Goal: Communication & Community: Answer question/provide support

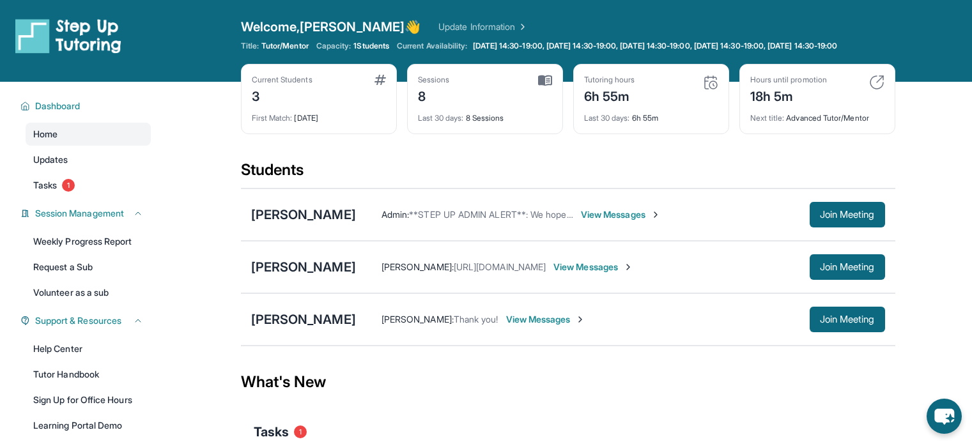
scroll to position [134, 0]
click at [648, 218] on span "View Messages" at bounding box center [621, 214] width 80 height 13
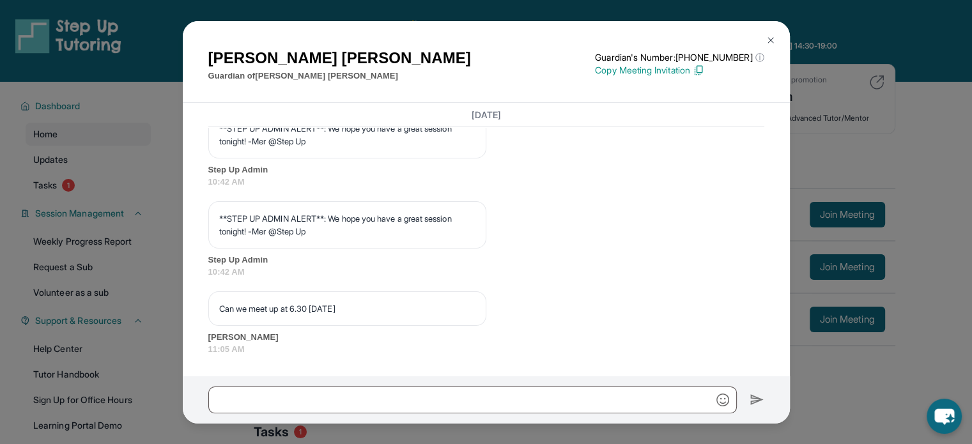
scroll to position [4357, 0]
click at [309, 388] on input "text" at bounding box center [472, 400] width 528 height 27
type input "*"
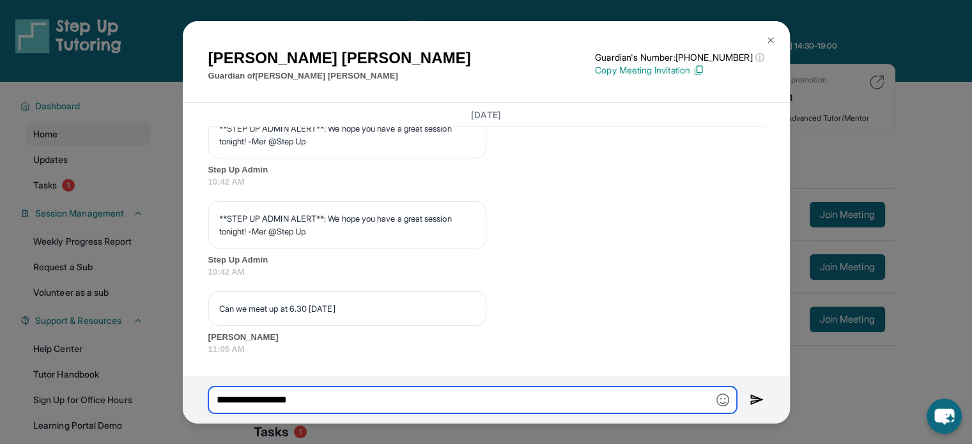
type input "**********"
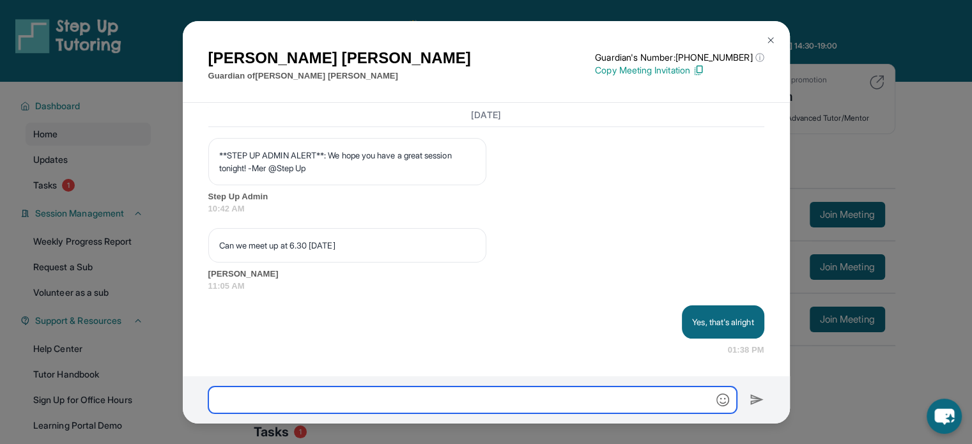
scroll to position [4421, 0]
click at [907, 146] on div "[PERSON_NAME] Guardian of [PERSON_NAME] Guardian's Number: [PHONE_NUMBER] ⓘ Thi…" at bounding box center [486, 222] width 972 height 444
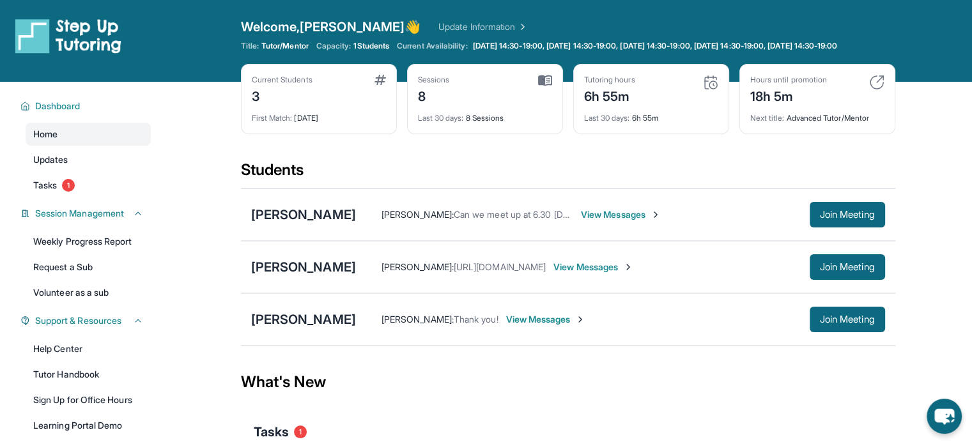
click at [521, 326] on span "View Messages" at bounding box center [546, 319] width 80 height 13
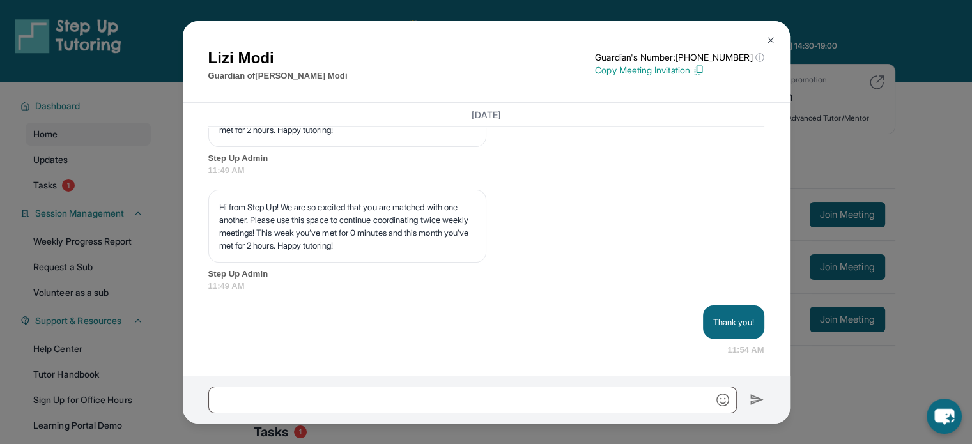
scroll to position [3856, 0]
click at [953, 106] on div "[PERSON_NAME] Guardian of [PERSON_NAME] Guardian's Number: [PHONE_NUMBER] ⓘ Thi…" at bounding box center [486, 222] width 972 height 444
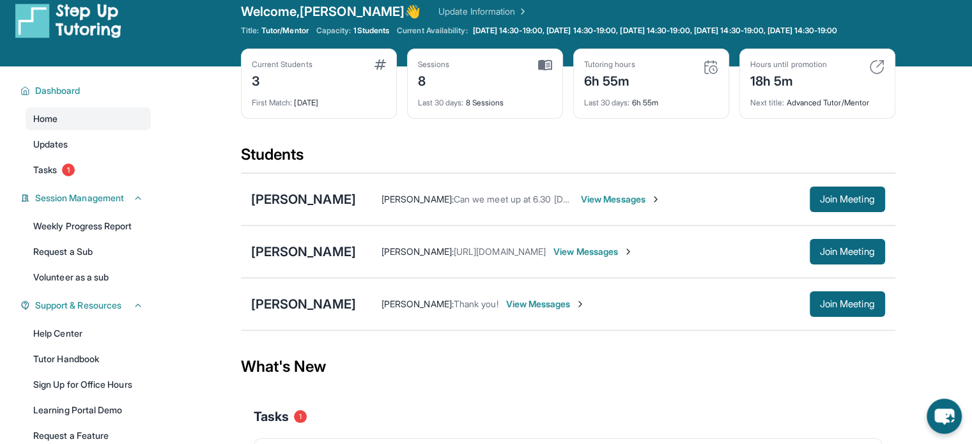
scroll to position [0, 0]
